Goal: Find specific page/section: Find specific page/section

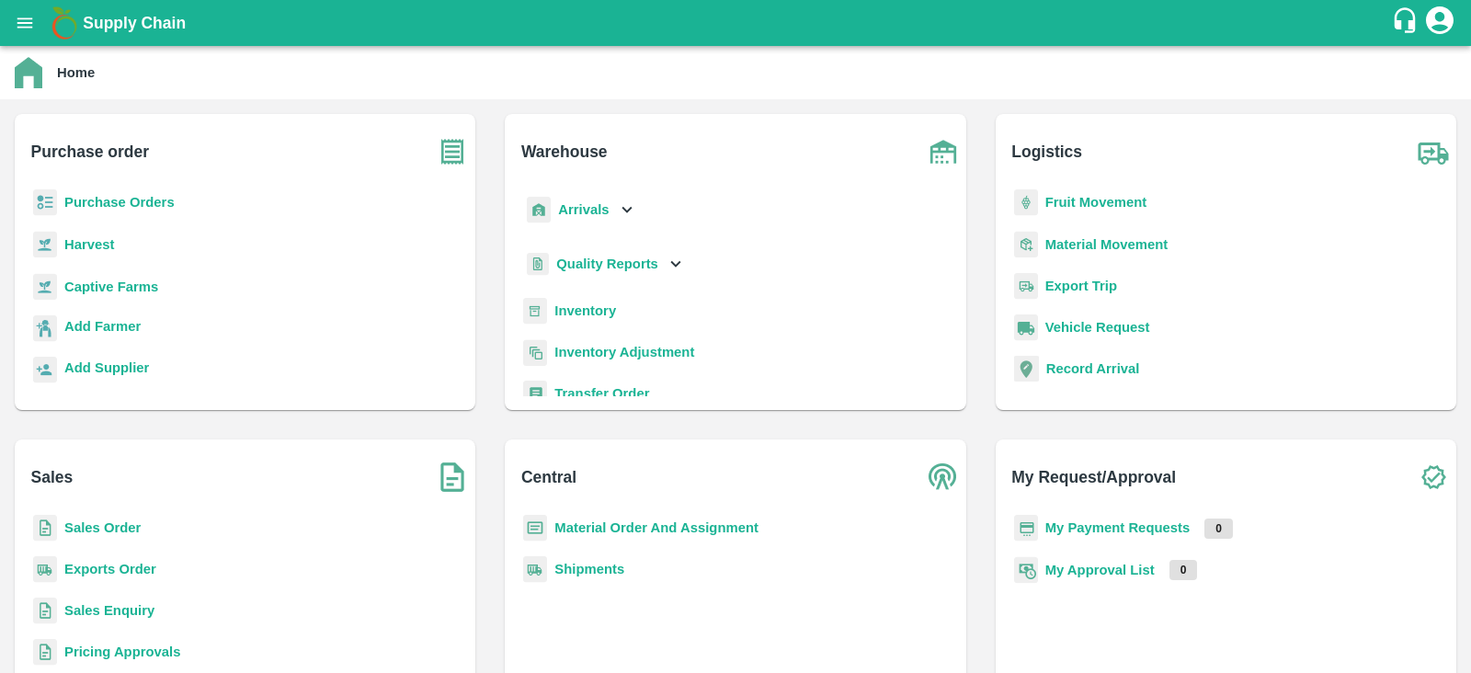
click at [134, 195] on b "Purchase Orders" at bounding box center [119, 202] width 110 height 15
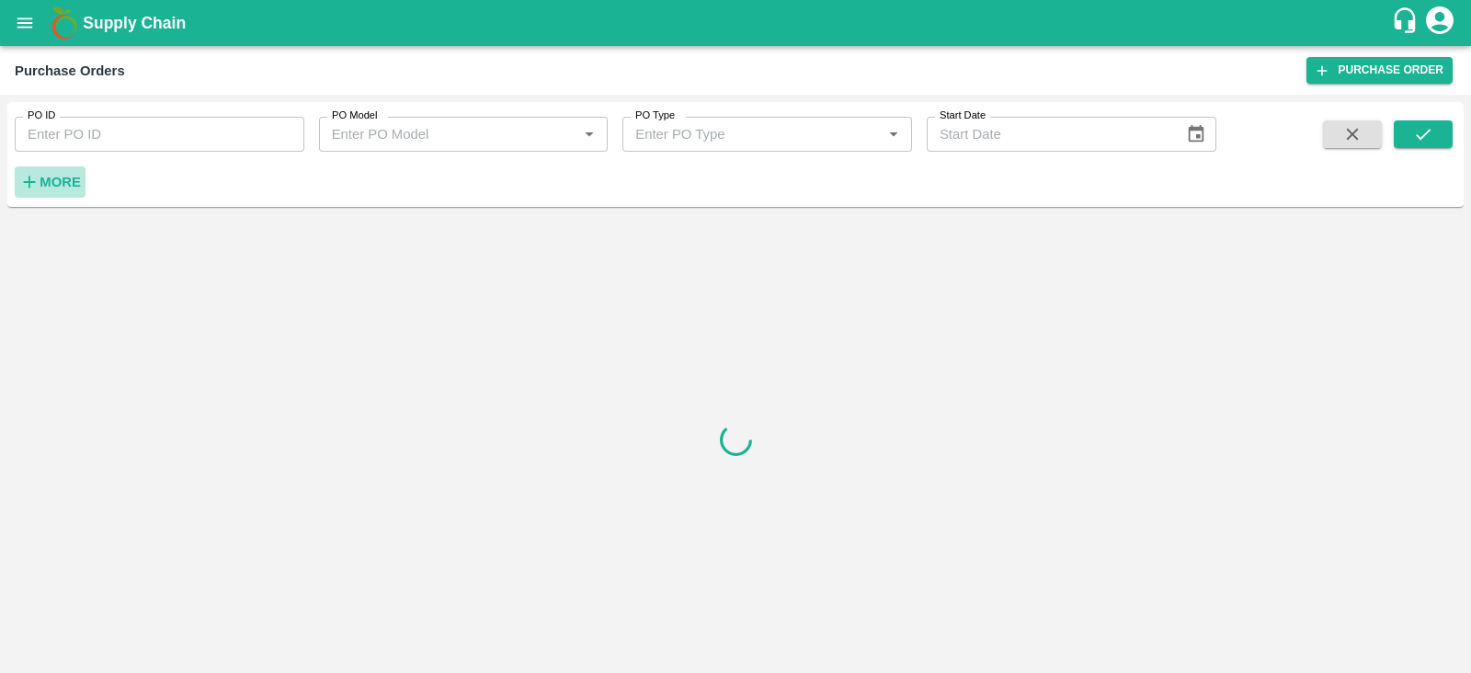
click at [46, 188] on strong "More" at bounding box center [60, 182] width 41 height 15
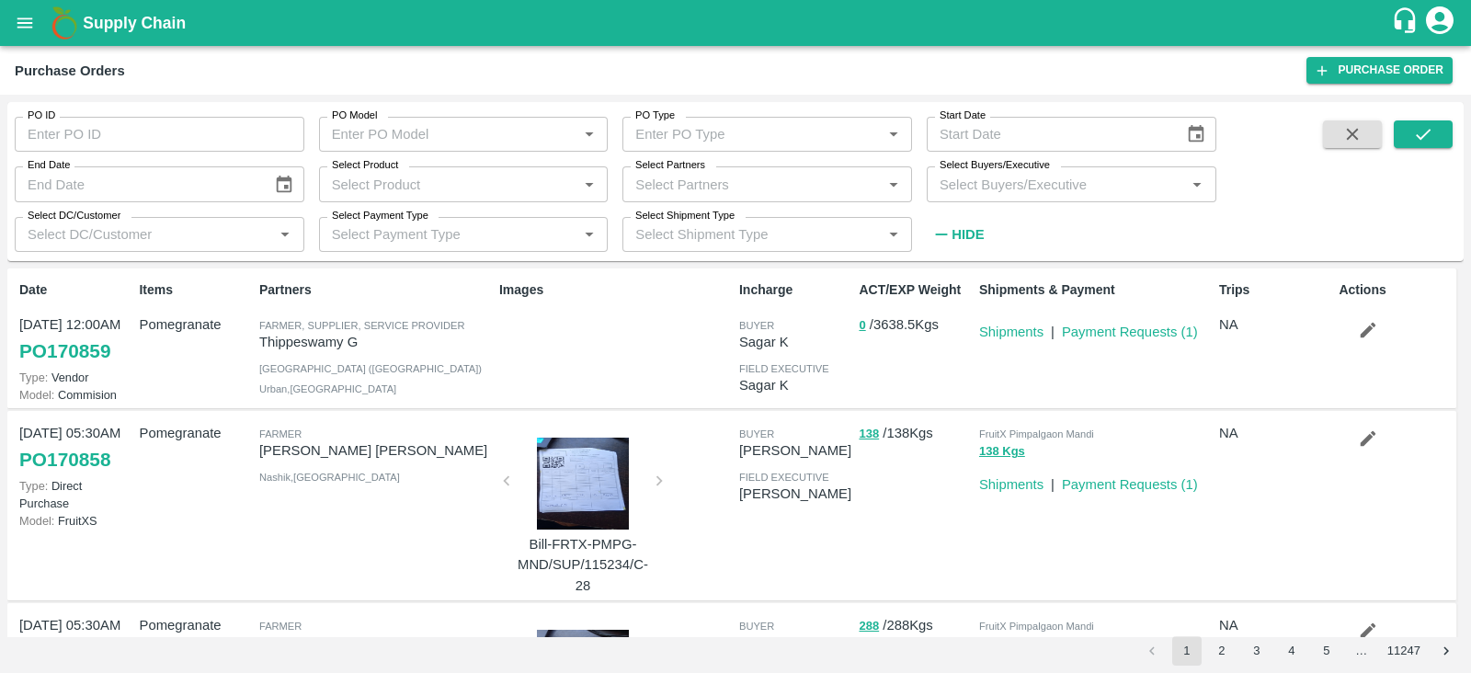
click at [961, 192] on input "Select Buyers/Executive" at bounding box center [1056, 184] width 248 height 24
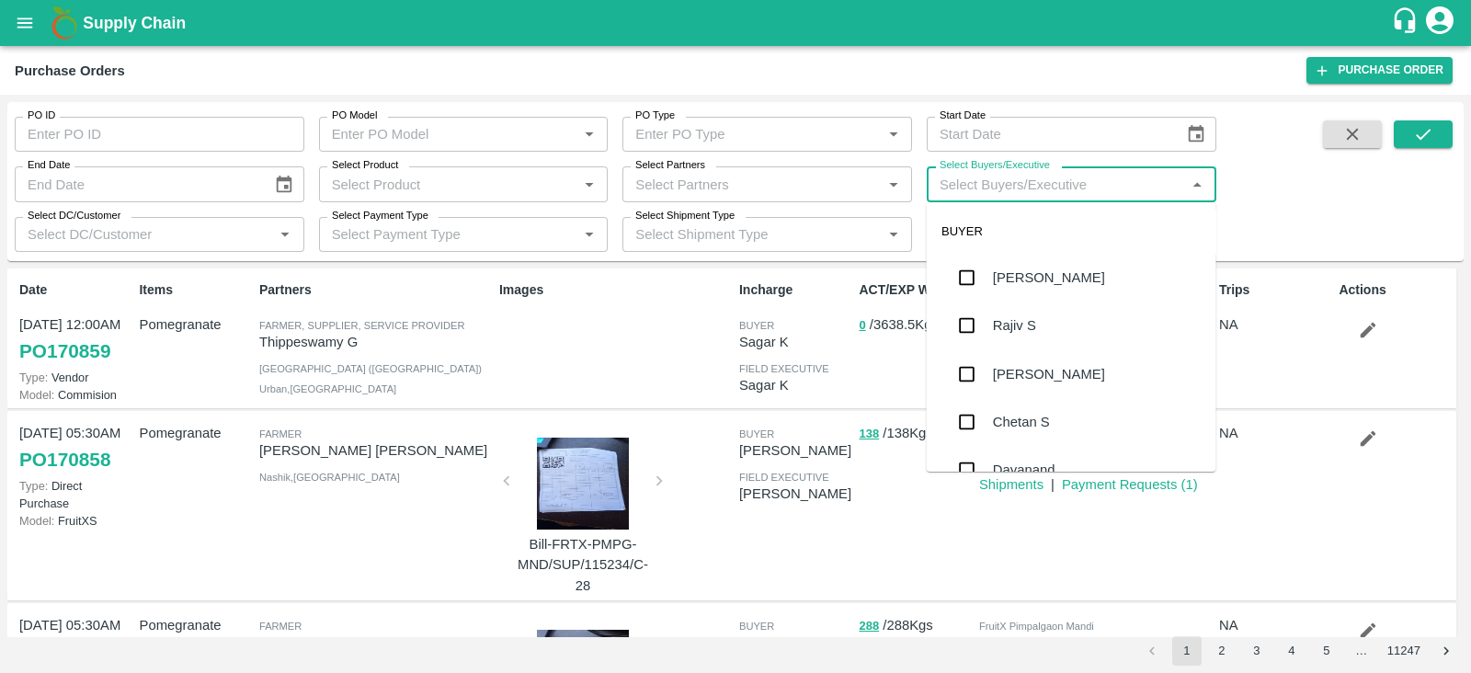
type input "S"
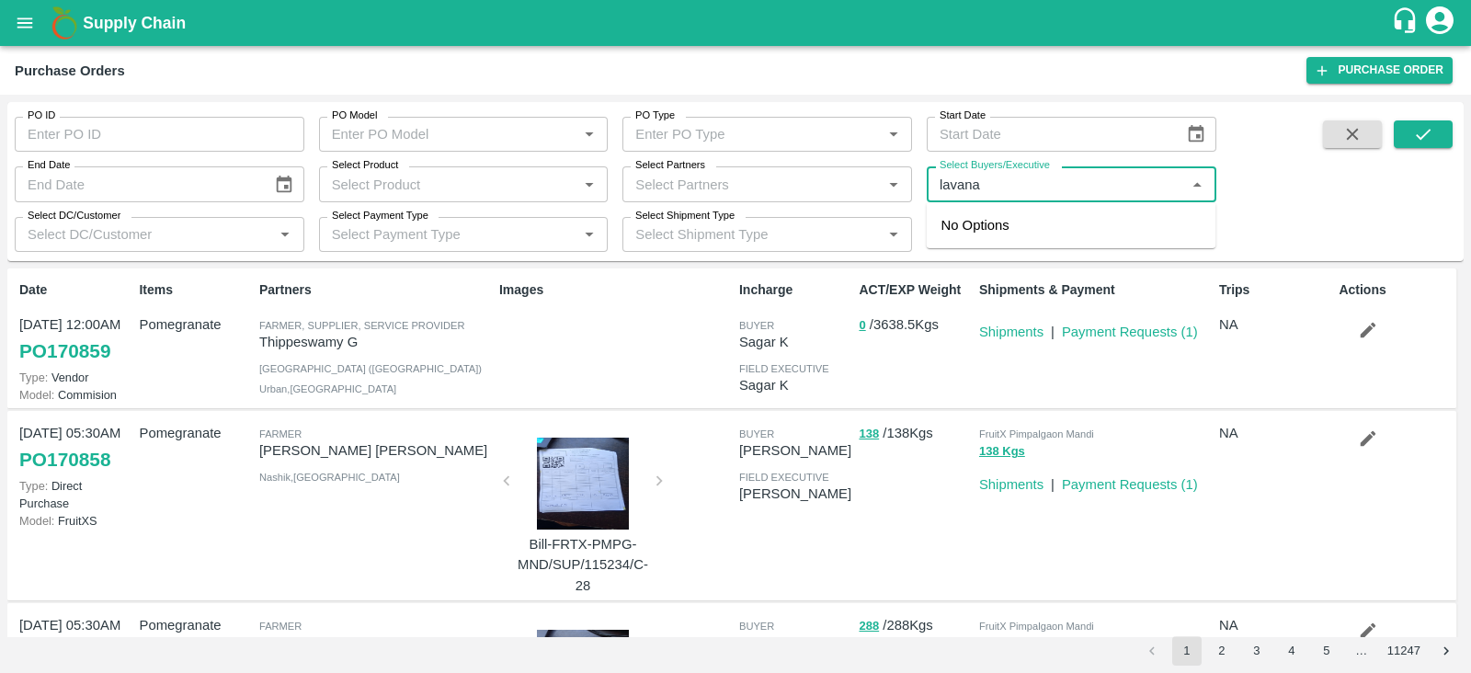
type input "[PERSON_NAME]"
click at [970, 275] on input "checkbox" at bounding box center [967, 277] width 37 height 37
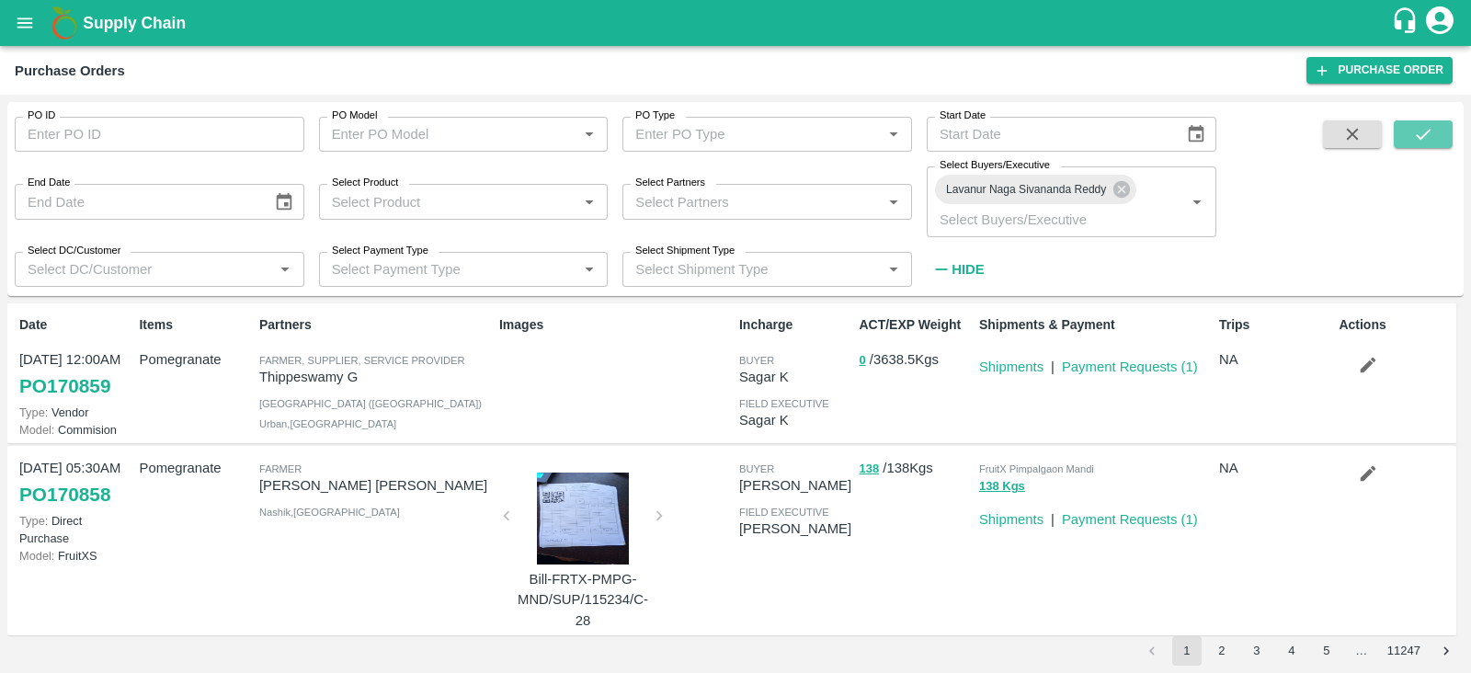
click at [1414, 148] on button "submit" at bounding box center [1422, 134] width 59 height 28
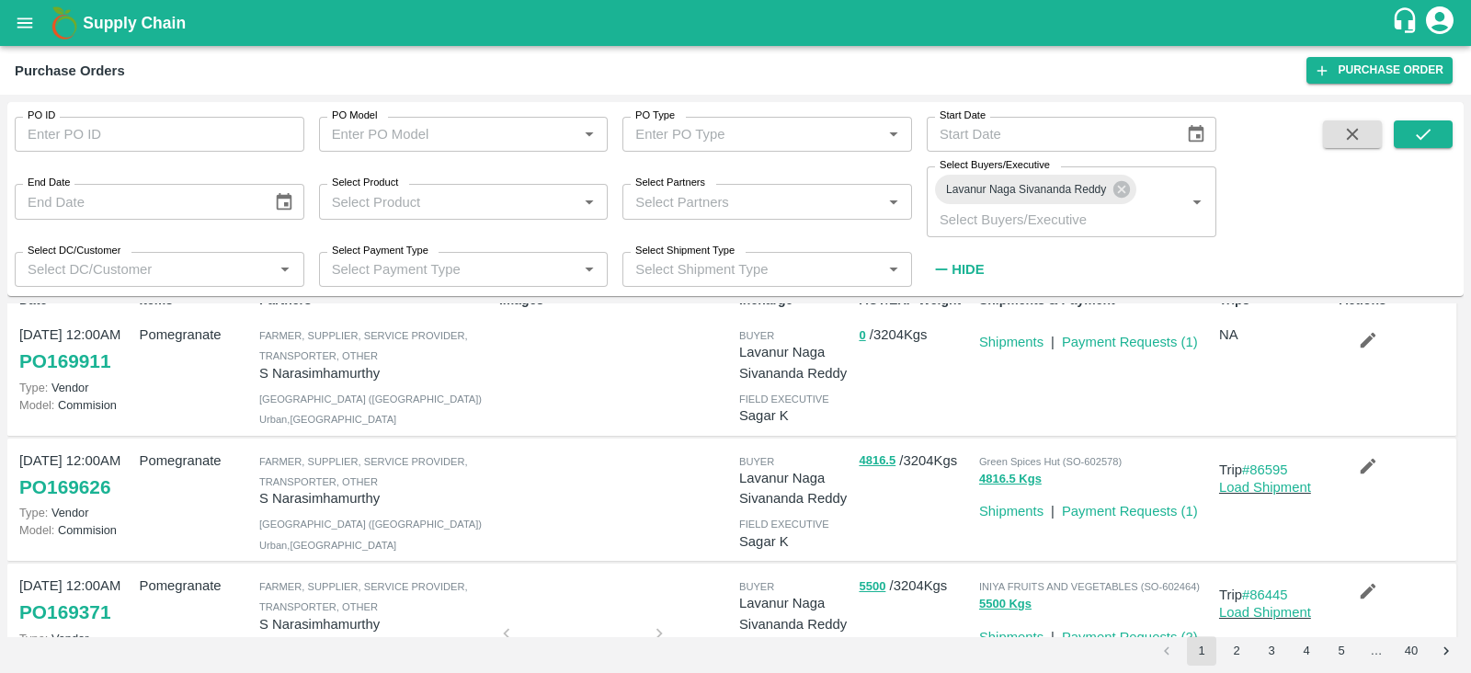
scroll to position [22, 0]
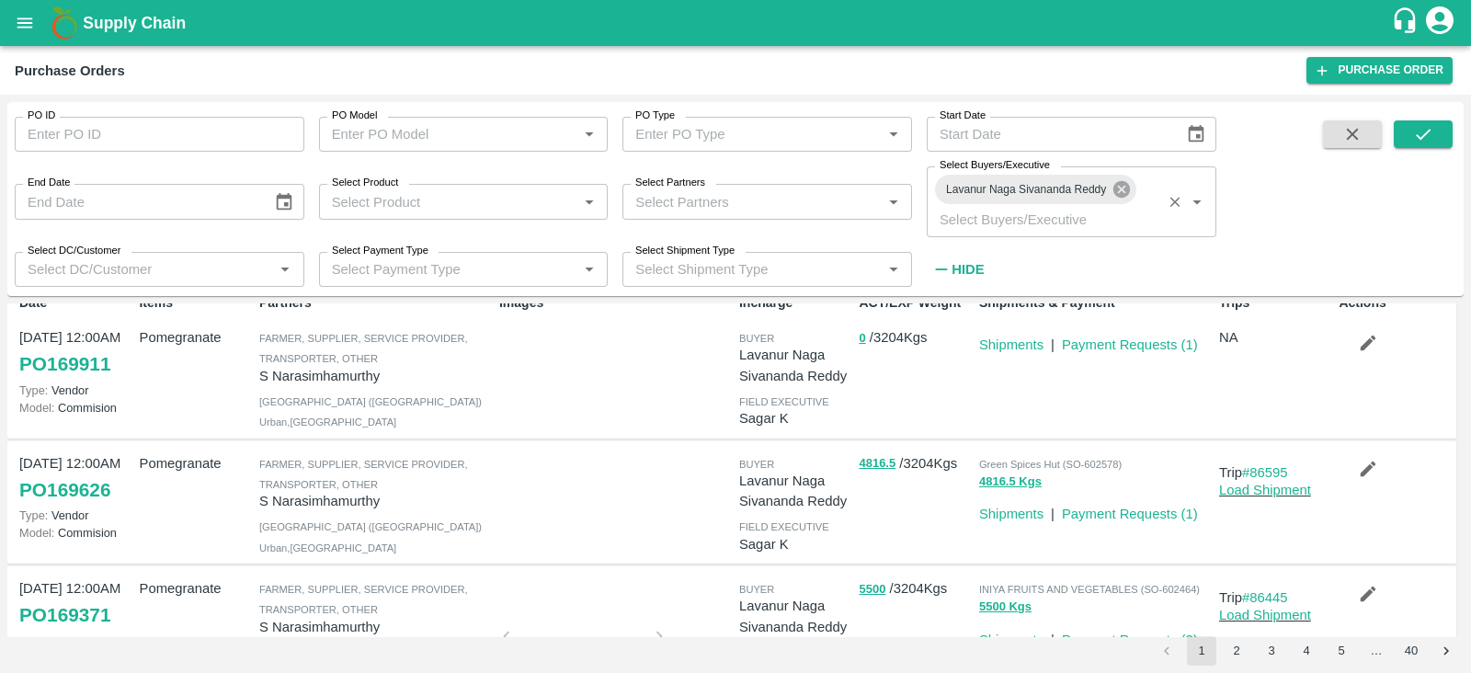
click at [1124, 194] on icon at bounding box center [1121, 189] width 17 height 17
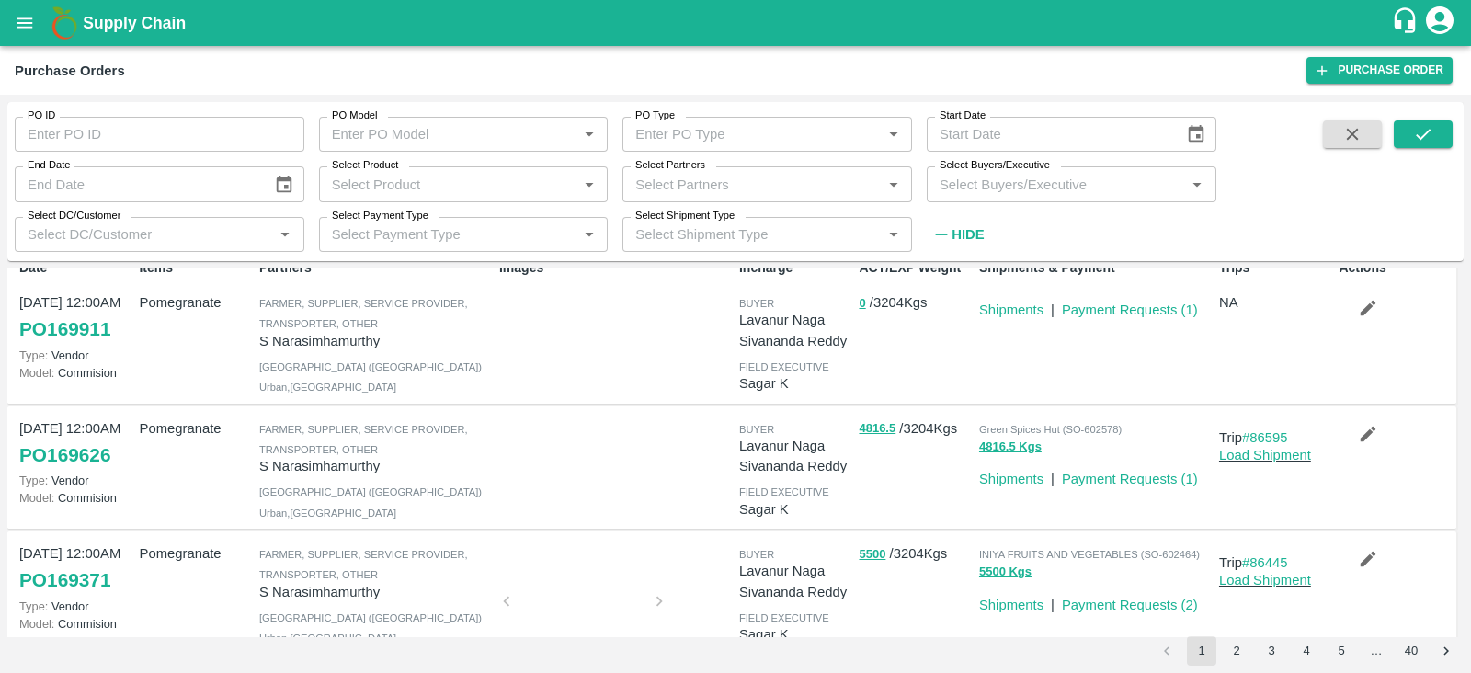
click at [1065, 197] on div "Select Buyers/Executive   *" at bounding box center [1072, 183] width 290 height 35
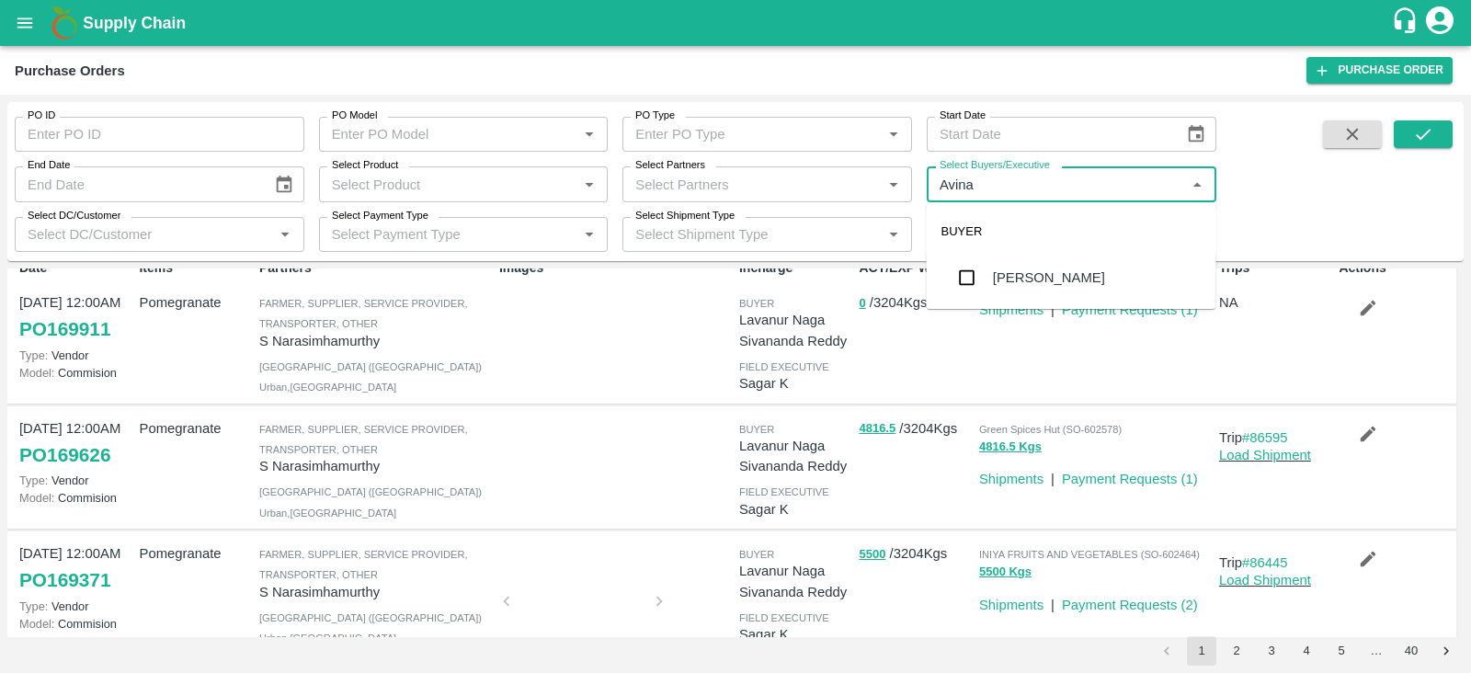
type input "Avinas"
click at [978, 282] on input "checkbox" at bounding box center [967, 277] width 37 height 37
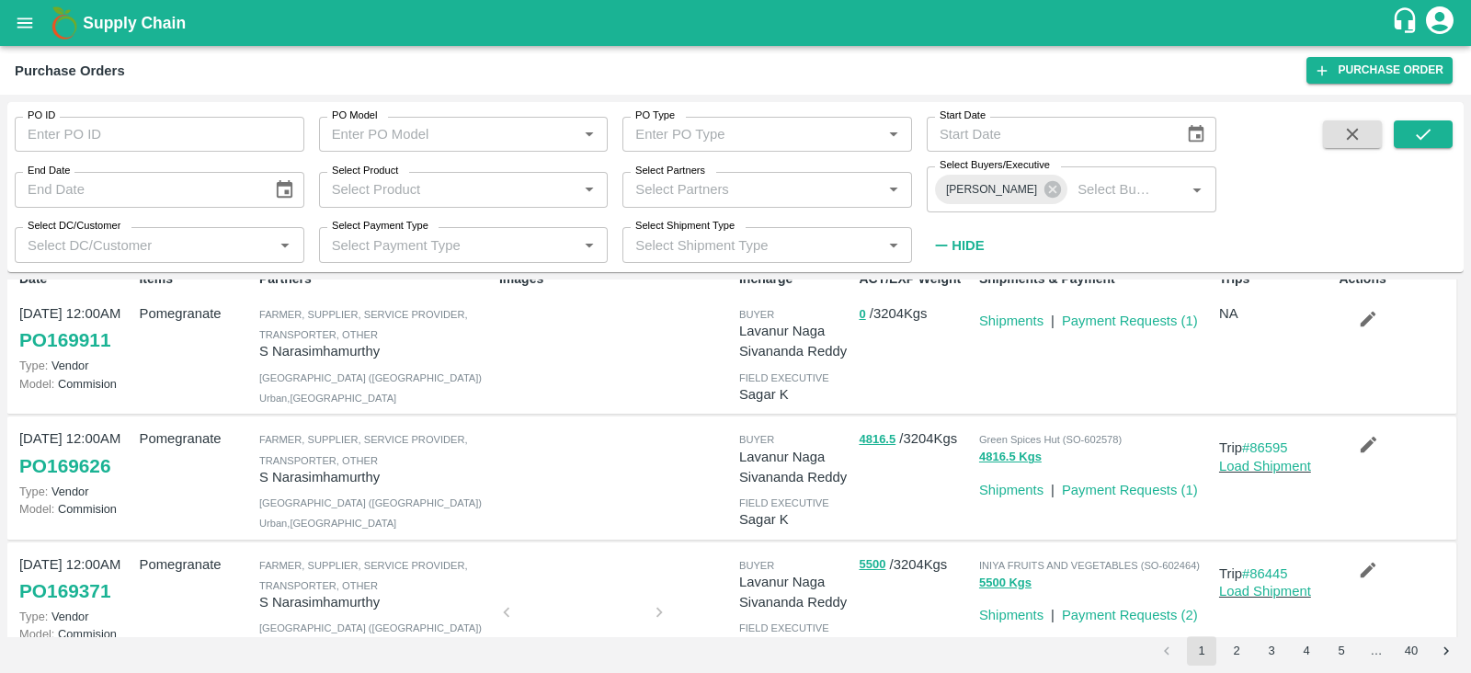
click at [1410, 150] on span at bounding box center [1422, 190] width 59 height 141
click at [1422, 138] on icon "submit" at bounding box center [1423, 134] width 15 height 11
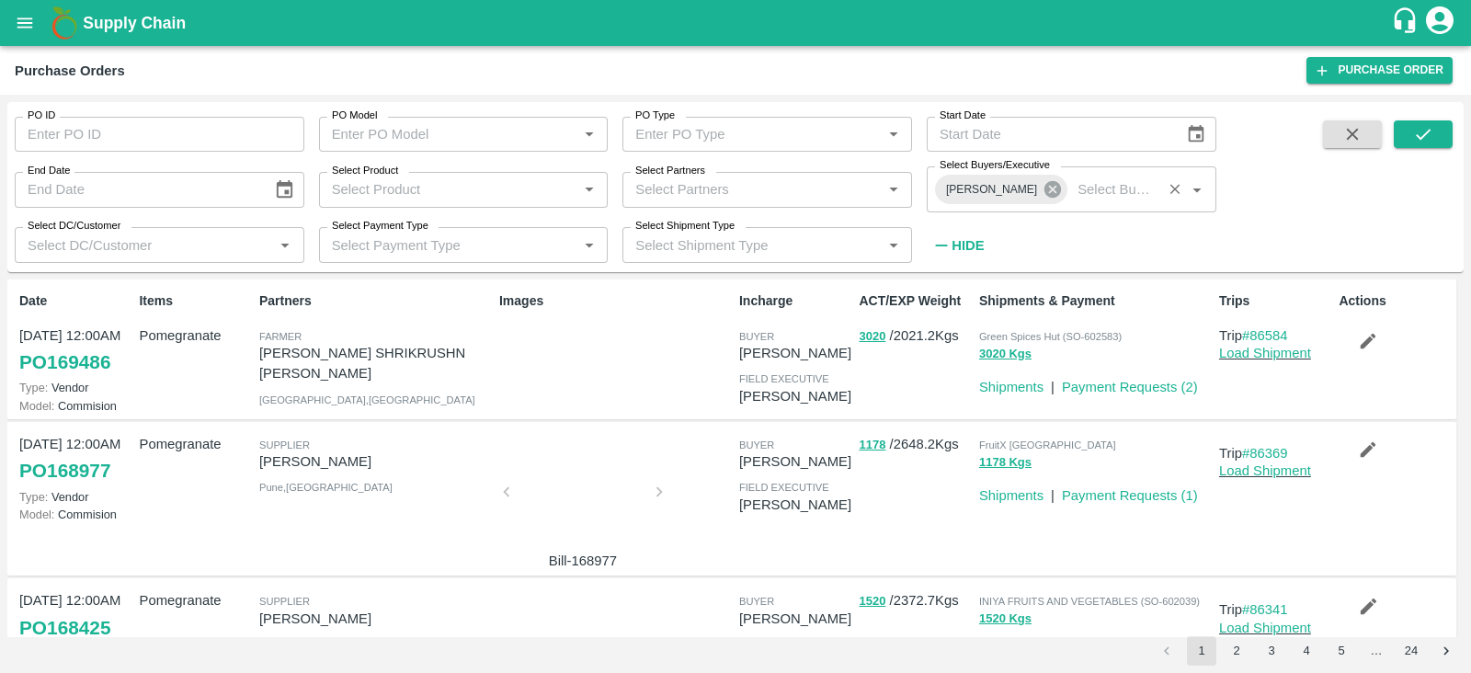
click at [1044, 188] on icon at bounding box center [1052, 189] width 20 height 20
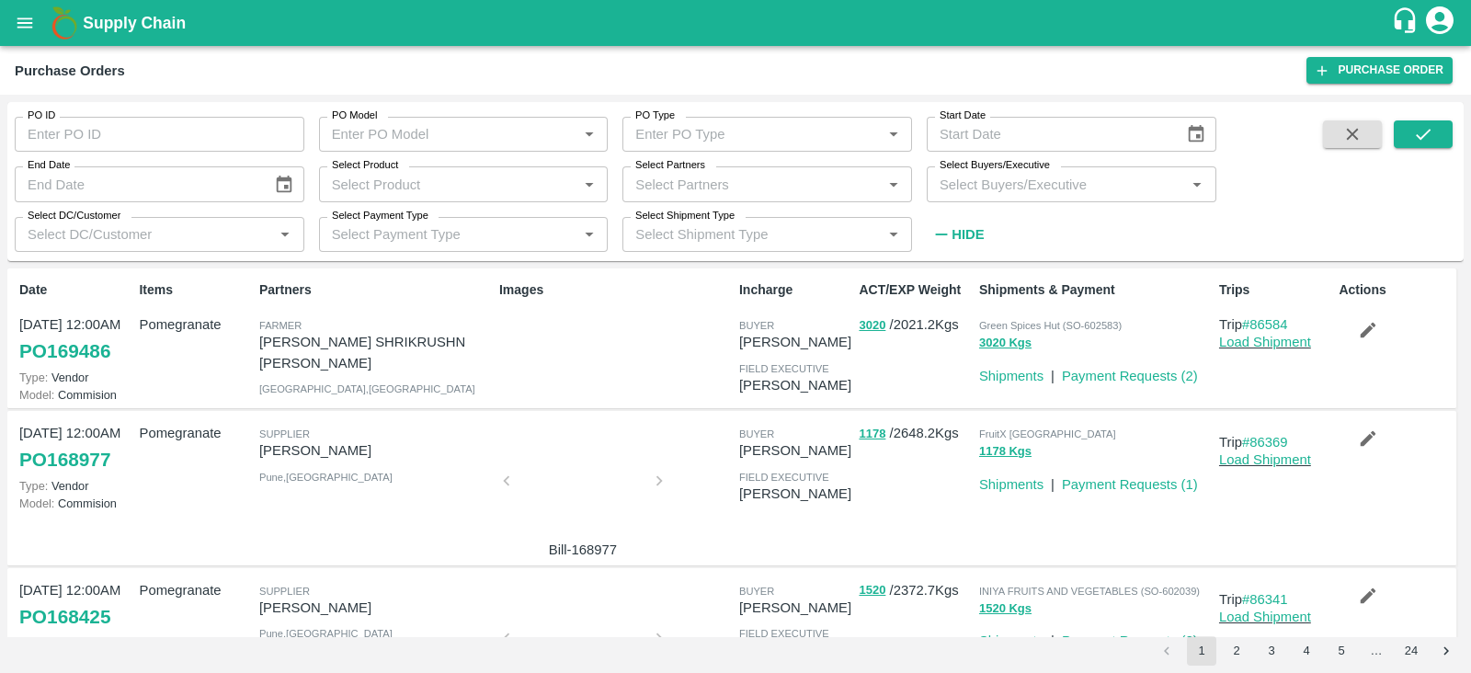
click at [1029, 190] on input "Select Buyers/Executive" at bounding box center [1056, 184] width 248 height 24
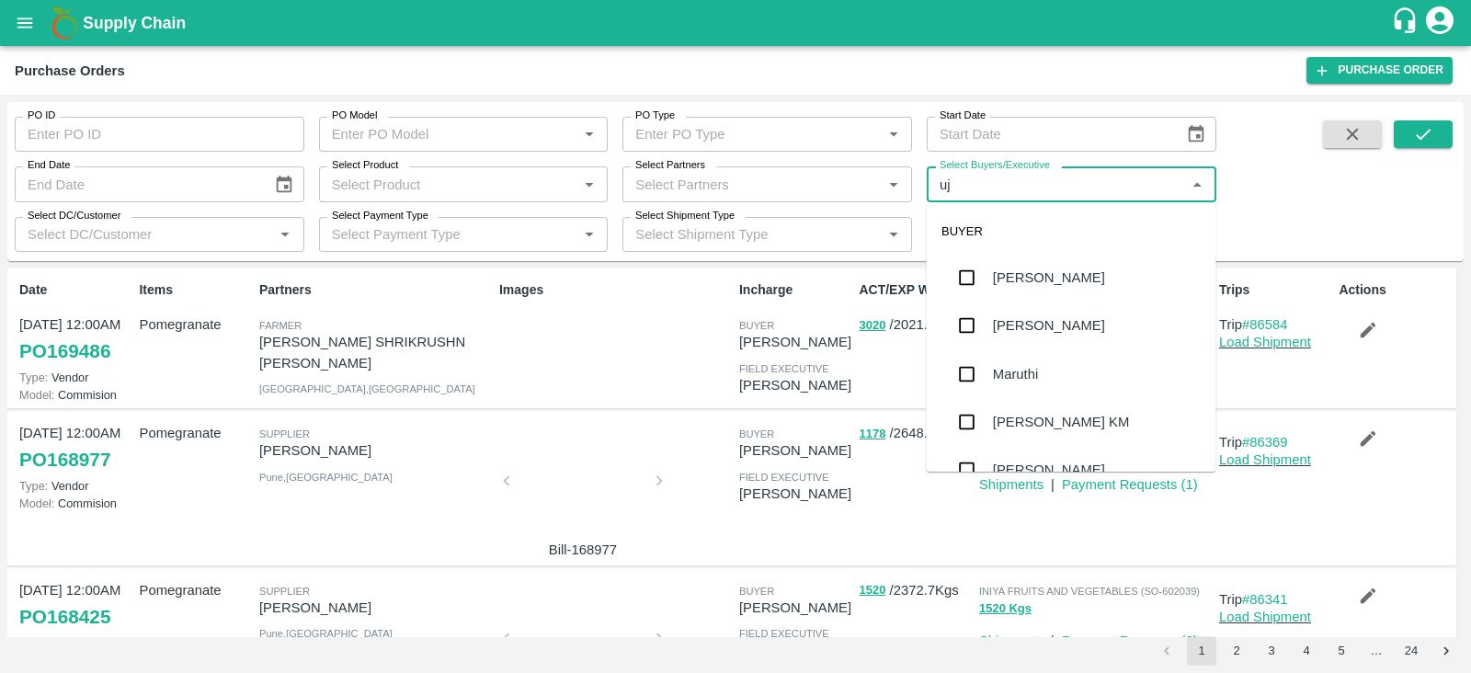
type input "ujj"
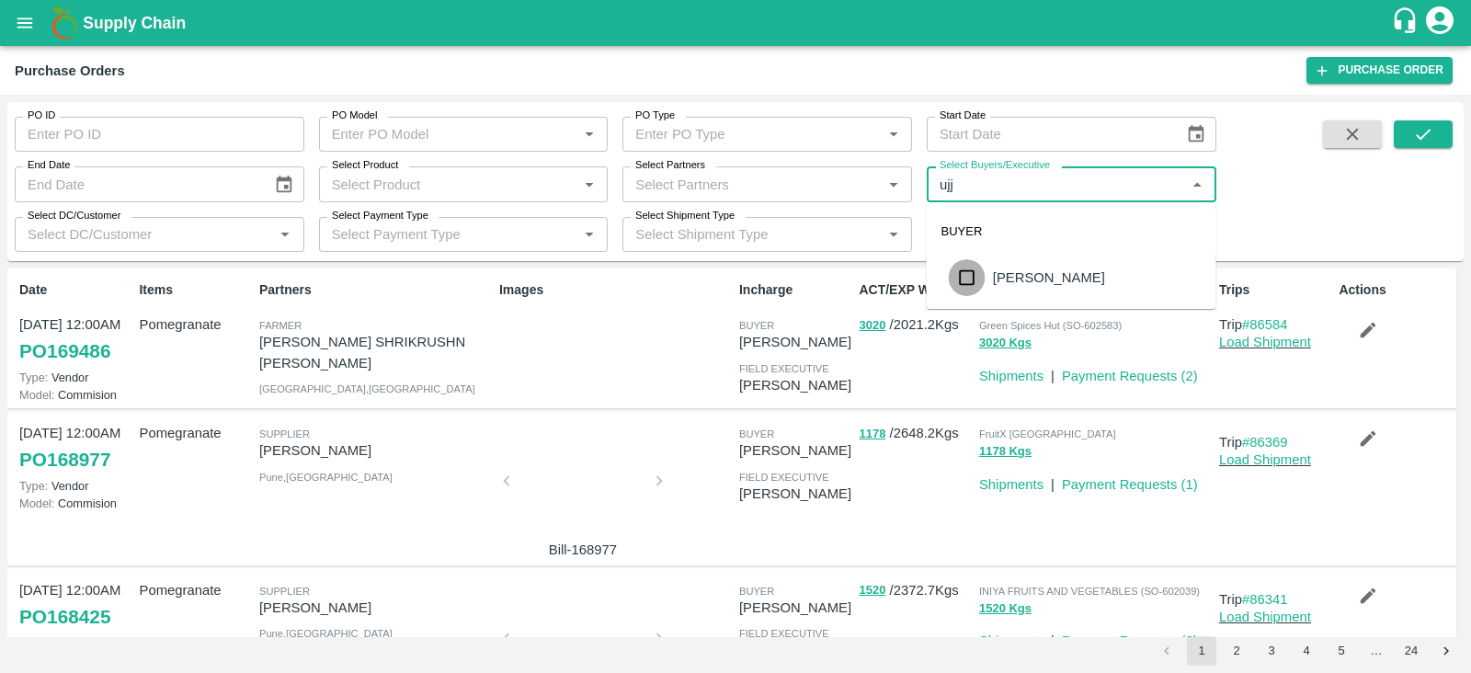
click at [972, 279] on input "checkbox" at bounding box center [967, 277] width 37 height 37
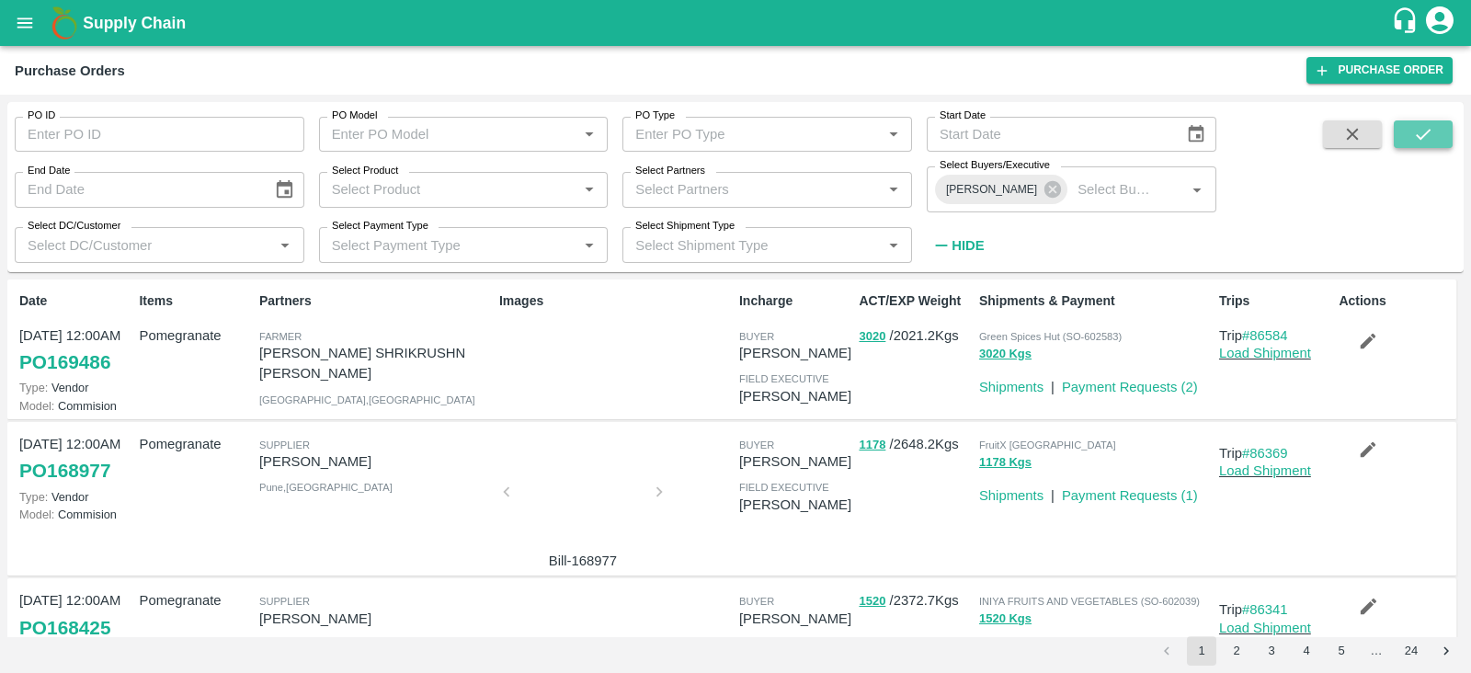
click at [1421, 129] on icon "submit" at bounding box center [1423, 134] width 20 height 20
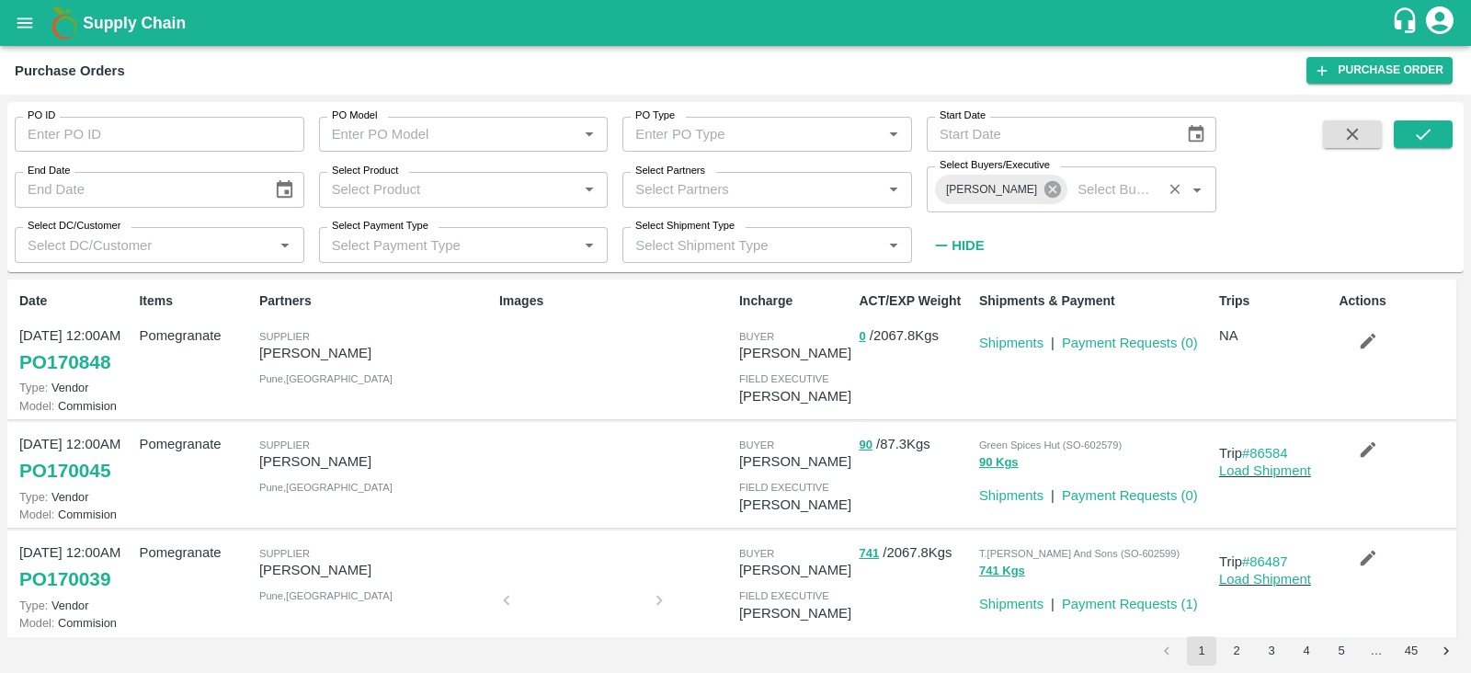
click at [1044, 193] on icon at bounding box center [1052, 189] width 17 height 17
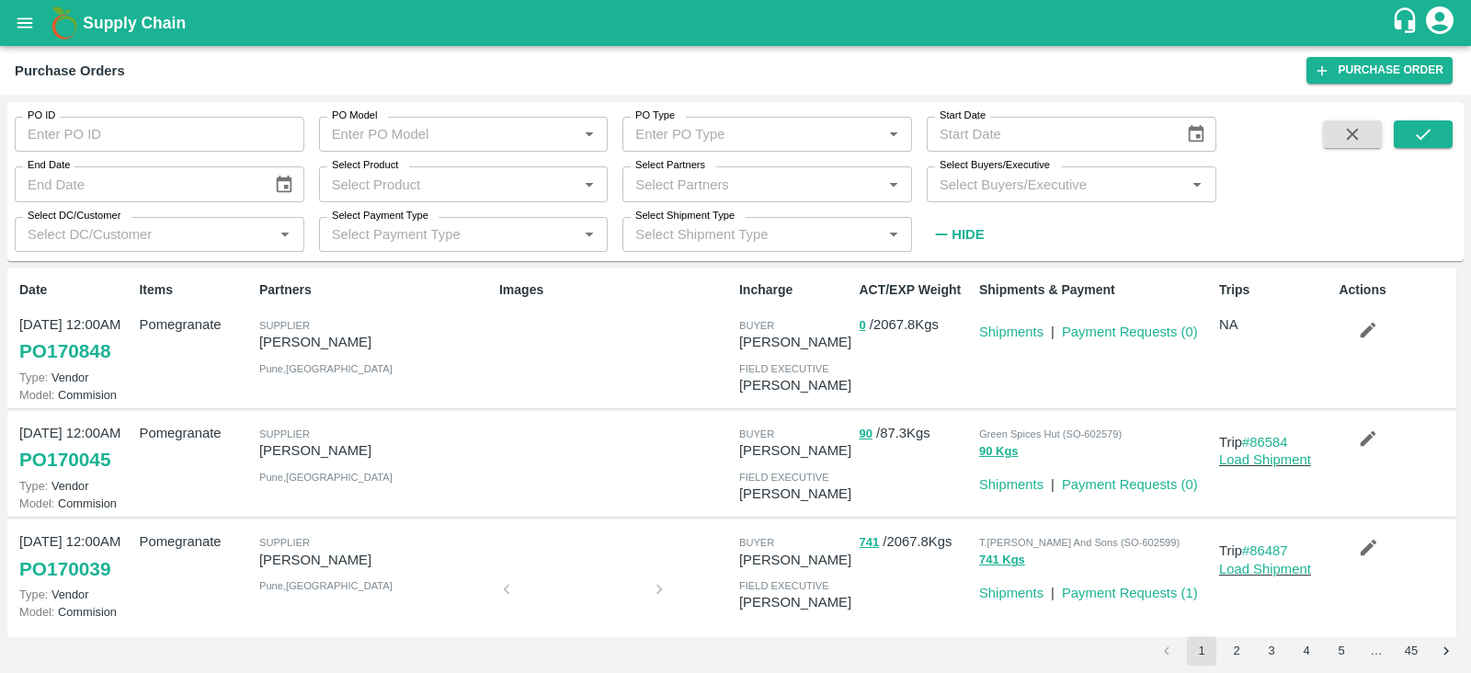
click at [980, 184] on input "Select Buyers/Executive" at bounding box center [1056, 184] width 248 height 24
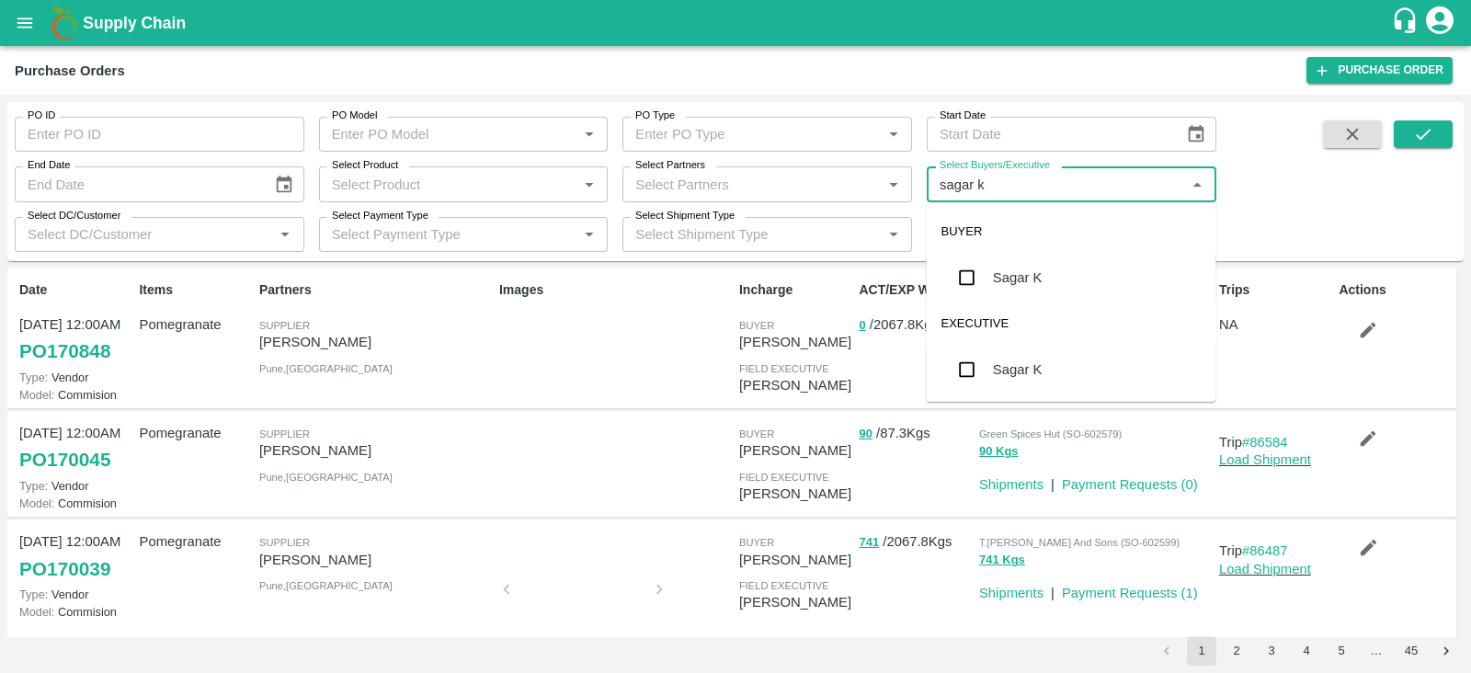
type input "sagar"
click at [970, 276] on input "checkbox" at bounding box center [967, 277] width 37 height 37
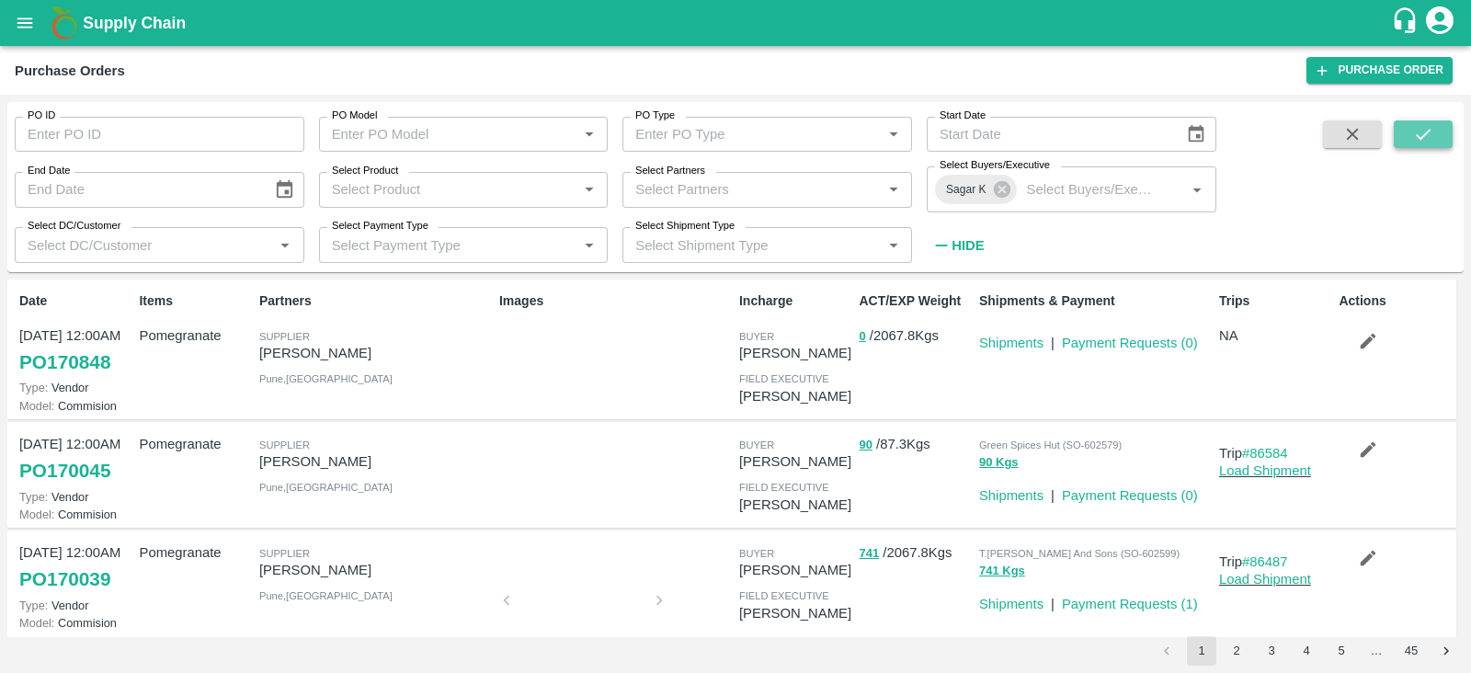
click at [1396, 141] on button "submit" at bounding box center [1422, 134] width 59 height 28
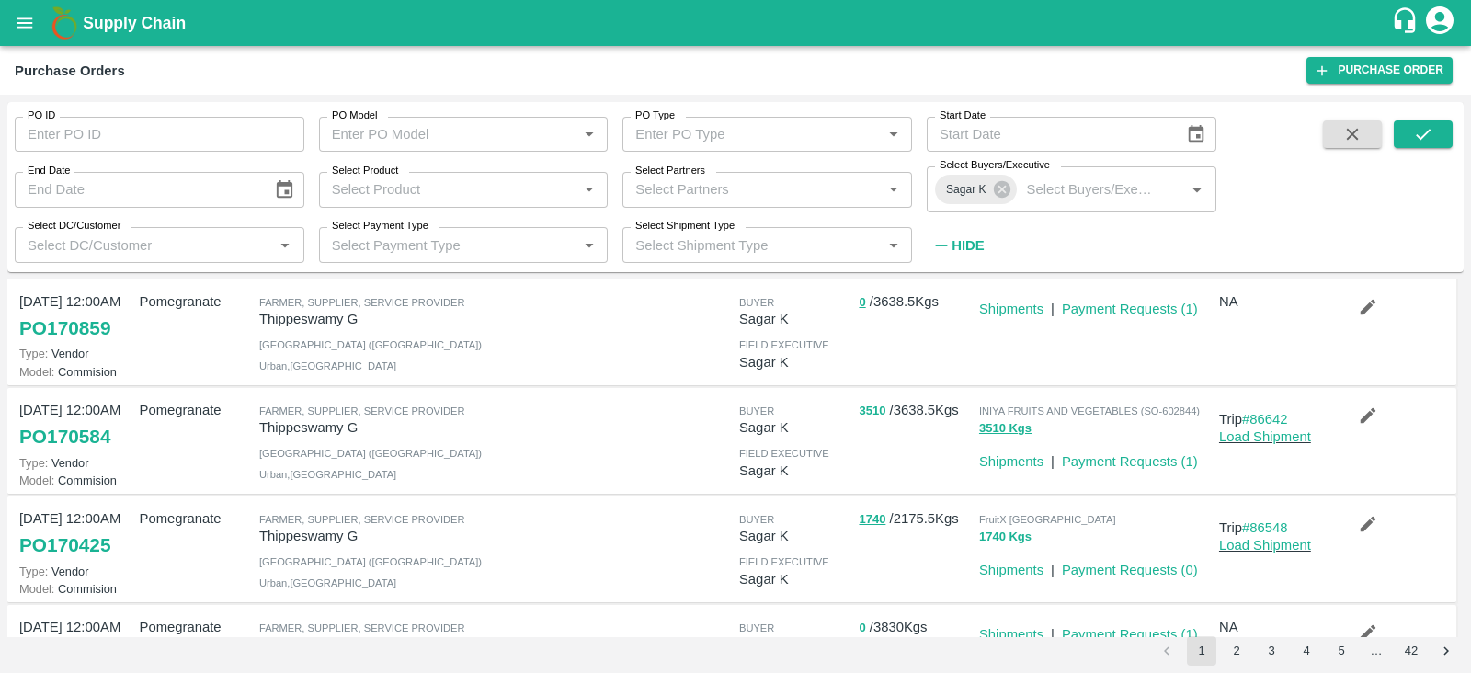
scroll to position [10, 0]
